Goal: Information Seeking & Learning: Learn about a topic

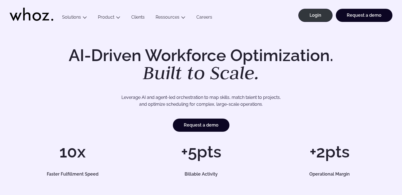
click at [146, 57] on h1 "AI-Driven Workforce Optimization. Built to Scale." at bounding box center [201, 64] width 280 height 35
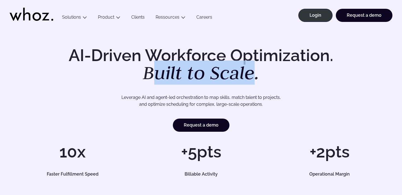
drag, startPoint x: 256, startPoint y: 73, endPoint x: 152, endPoint y: 65, distance: 103.5
click at [152, 65] on em "Built to Scale." at bounding box center [201, 72] width 117 height 24
click at [192, 73] on em "Built to Scale." at bounding box center [201, 72] width 117 height 24
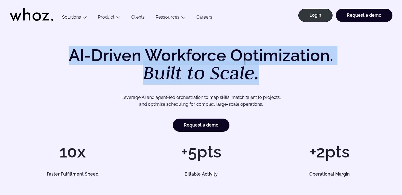
drag, startPoint x: 71, startPoint y: 51, endPoint x: 290, endPoint y: 71, distance: 220.1
click at [290, 71] on h1 "AI-Driven Workforce Optimization. Built to Scale." at bounding box center [201, 64] width 280 height 35
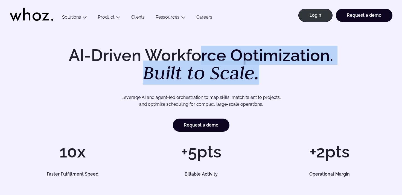
drag, startPoint x: 268, startPoint y: 73, endPoint x: 201, endPoint y: 58, distance: 68.4
click at [201, 58] on h1 "AI-Driven Workforce Optimization. Built to Scale." at bounding box center [201, 64] width 280 height 35
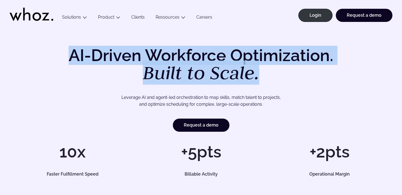
drag, startPoint x: 261, startPoint y: 74, endPoint x: 65, endPoint y: 54, distance: 196.3
click at [65, 54] on h1 "AI-Driven Workforce Optimization. Built to Scale." at bounding box center [201, 64] width 280 height 35
click at [189, 65] on em "Built to Scale." at bounding box center [201, 72] width 117 height 24
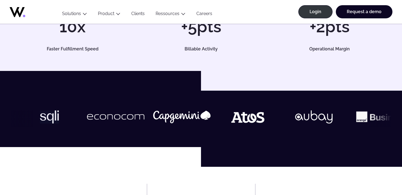
scroll to position [124, 0]
